Goal: Information Seeking & Learning: Learn about a topic

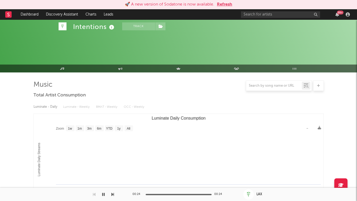
select select "1w"
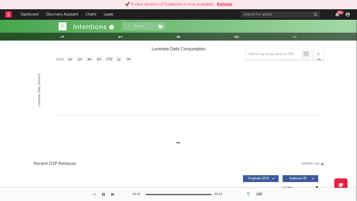
click at [223, 3] on button "Refresh" at bounding box center [224, 4] width 15 height 6
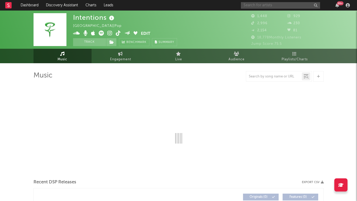
select select "1w"
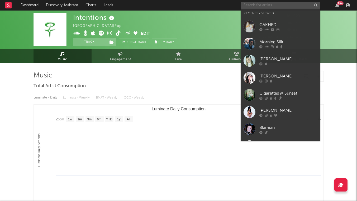
click at [304, 6] on input "text" at bounding box center [280, 5] width 79 height 7
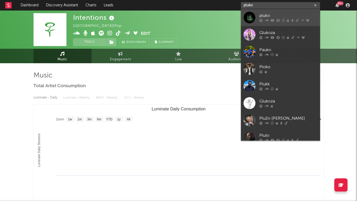
type input "pluko"
click at [285, 19] on div "pluko" at bounding box center [288, 16] width 58 height 6
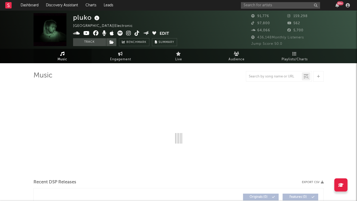
select select "6m"
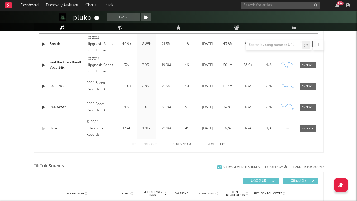
scroll to position [229, 0]
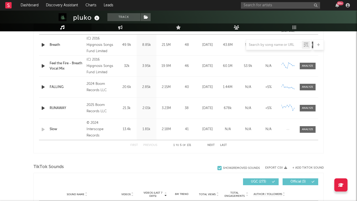
click at [55, 45] on div at bounding box center [179, 45] width 290 height 11
click at [56, 46] on div at bounding box center [179, 45] width 290 height 11
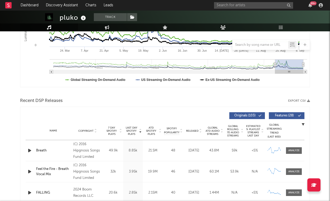
scroll to position [118, 0]
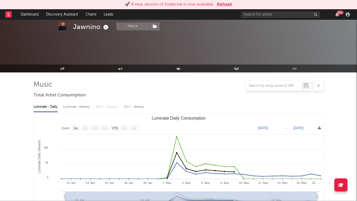
select select "1w"
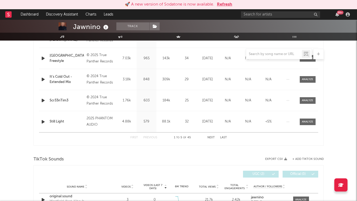
click at [224, 5] on button "Refresh" at bounding box center [224, 4] width 15 height 6
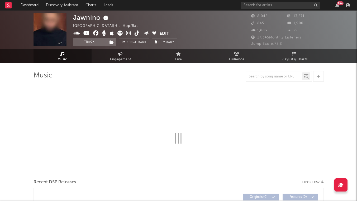
select select "1w"
